Goal: Navigation & Orientation: Find specific page/section

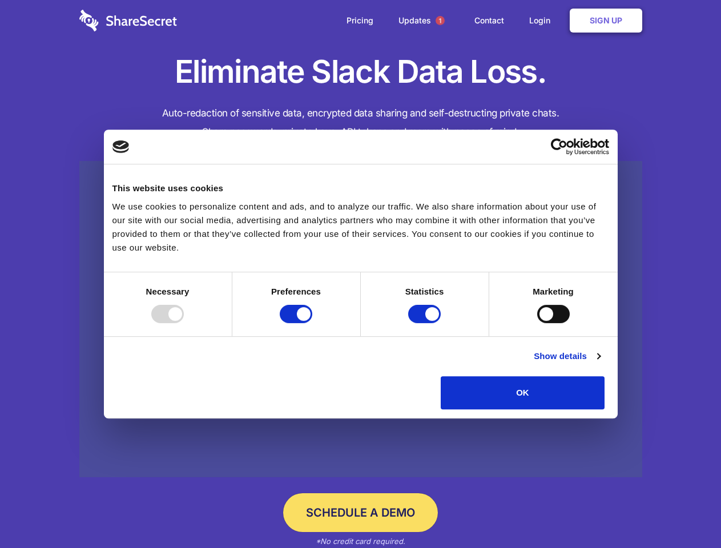
click at [184, 323] on div at bounding box center [167, 314] width 33 height 18
click at [312, 323] on input "Preferences" at bounding box center [296, 314] width 33 height 18
checkbox input "false"
click at [426, 323] on input "Statistics" at bounding box center [424, 314] width 33 height 18
checkbox input "false"
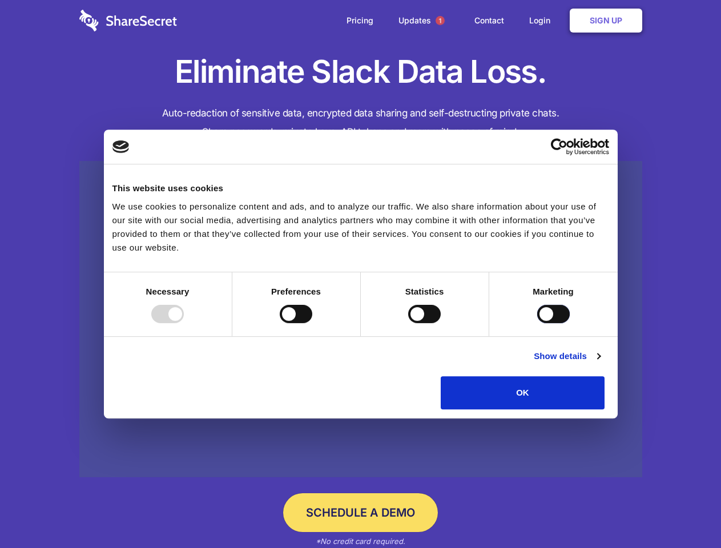
click at [537, 323] on input "Marketing" at bounding box center [553, 314] width 33 height 18
checkbox input "true"
click at [600, 363] on link "Show details" at bounding box center [566, 356] width 66 height 14
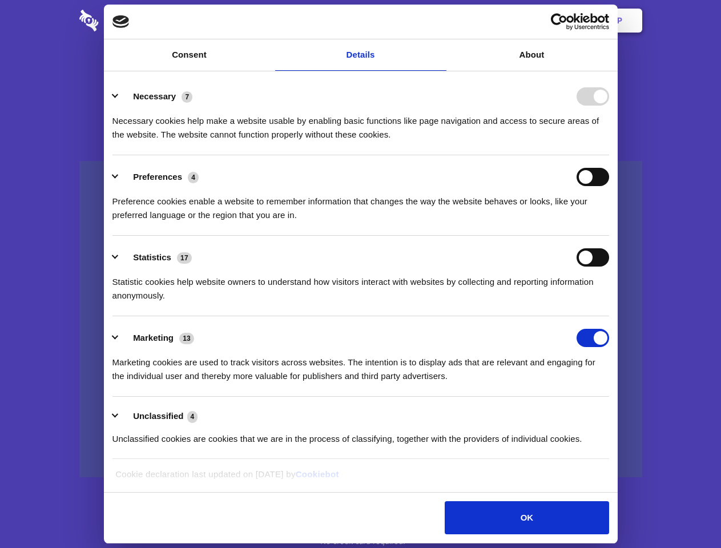
click at [609, 155] on li "Necessary 7 Necessary cookies help make a website usable by enabling basic func…" at bounding box center [360, 115] width 496 height 80
click at [439, 21] on span "1" at bounding box center [439, 20] width 9 height 9
